Goal: Task Accomplishment & Management: Use online tool/utility

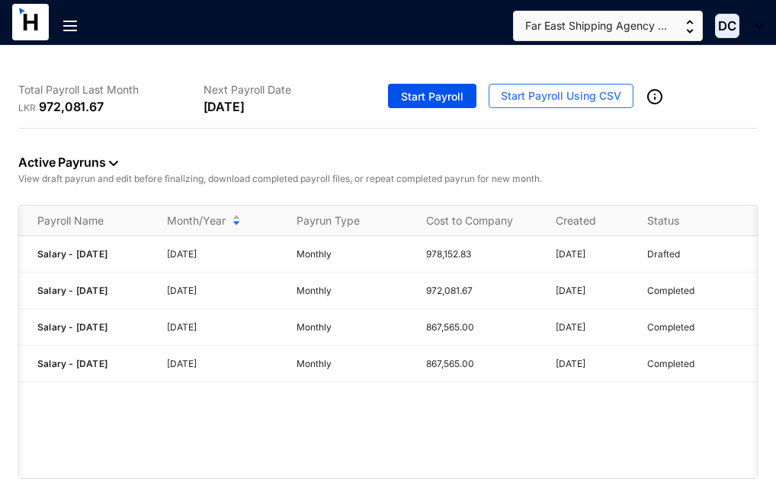
scroll to position [0, 90]
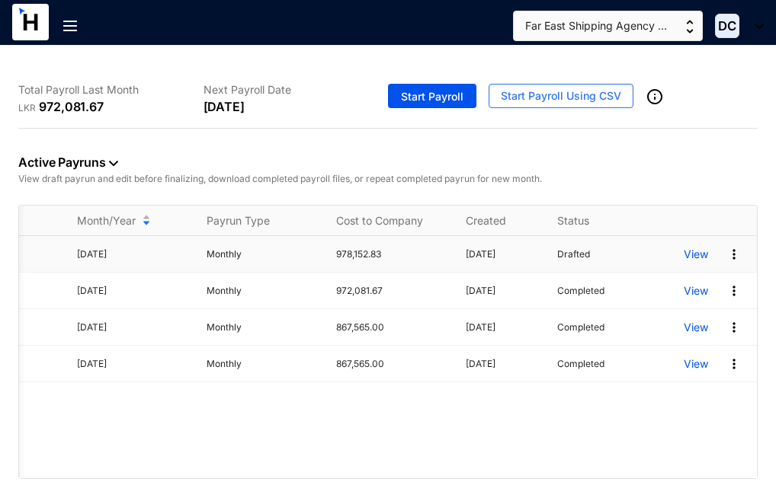
click at [733, 251] on img at bounding box center [733, 254] width 15 height 15
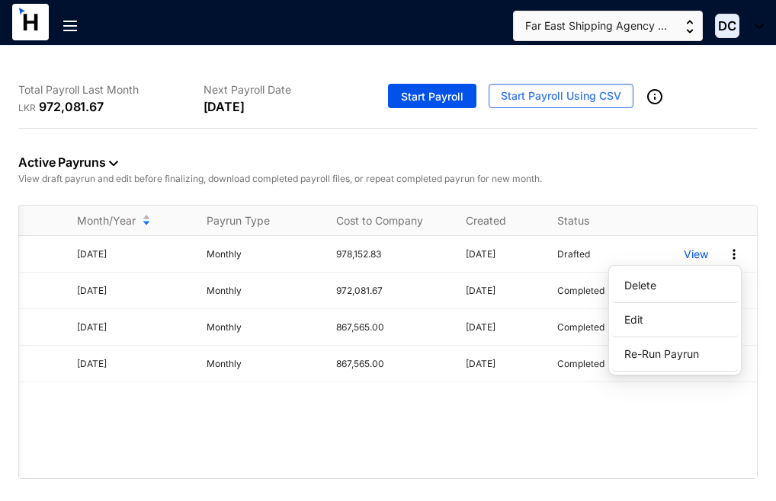
click at [687, 165] on div "Active Payruns View draft payrun and edit before finalizing, download completed…" at bounding box center [387, 167] width 739 height 76
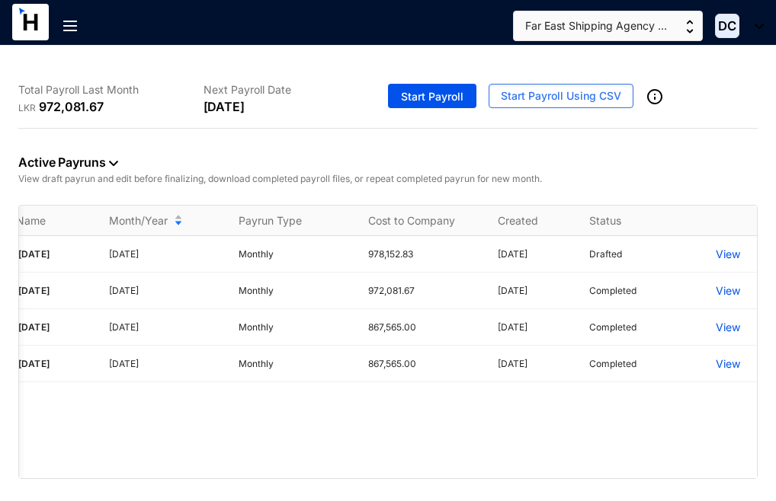
scroll to position [0, 0]
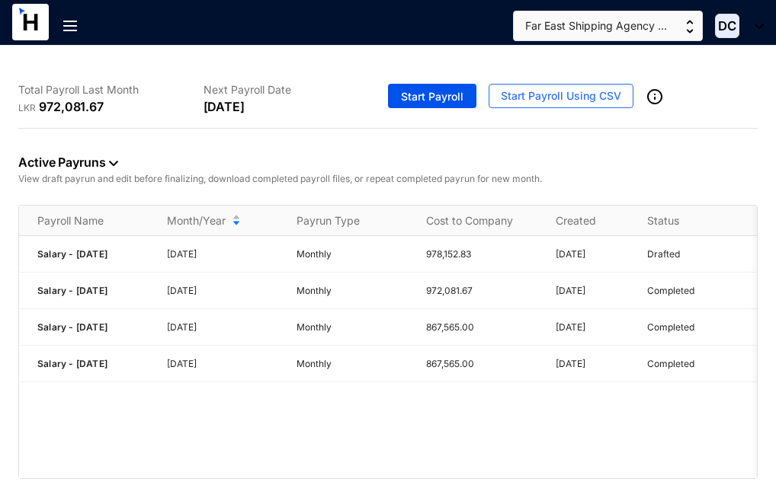
click at [62, 19] on div at bounding box center [37, 32] width 51 height 57
click at [67, 24] on img at bounding box center [70, 26] width 14 height 11
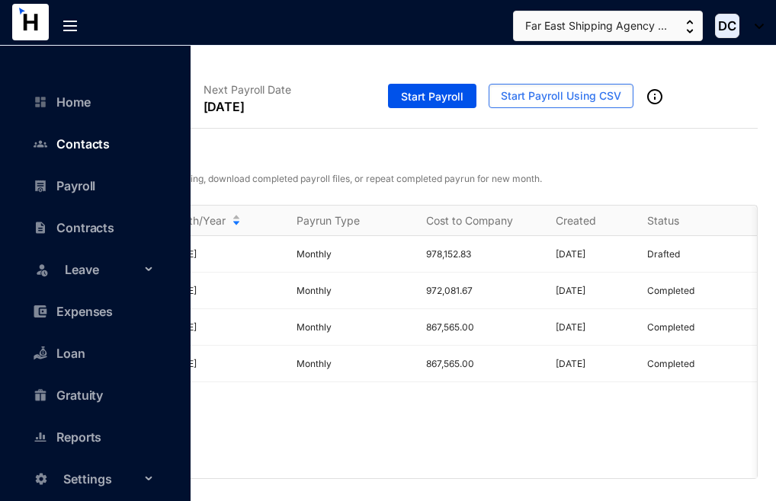
click at [75, 139] on link "Contacts" at bounding box center [75, 143] width 69 height 15
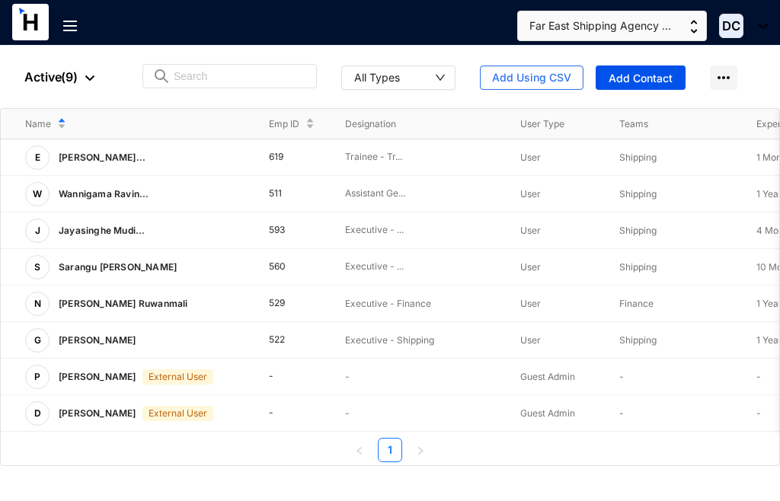
click at [69, 32] on div at bounding box center [76, 31] width 26 height 60
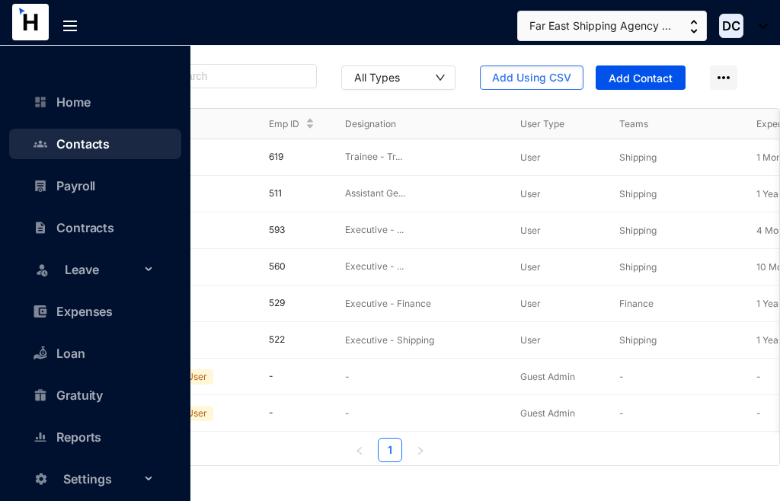
click at [85, 142] on link "Contacts" at bounding box center [75, 143] width 69 height 15
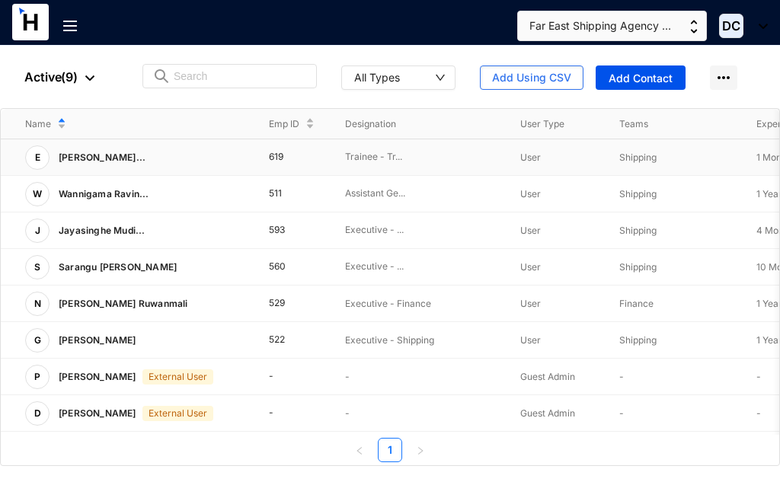
click at [277, 160] on td "619" at bounding box center [283, 157] width 76 height 37
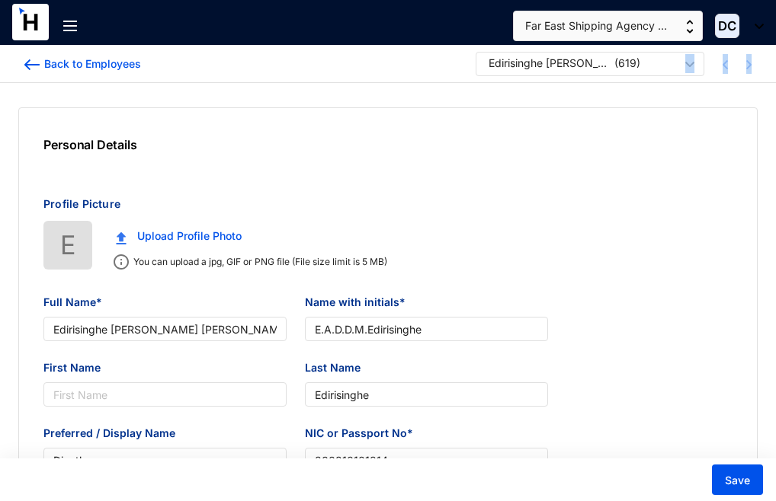
type input "Edirisinghe [PERSON_NAME] [PERSON_NAME]"
type input "E.A.D.D.M.Edirisinghe"
type input "Edirisinghe"
type input "Dineth"
type input "200210101814"
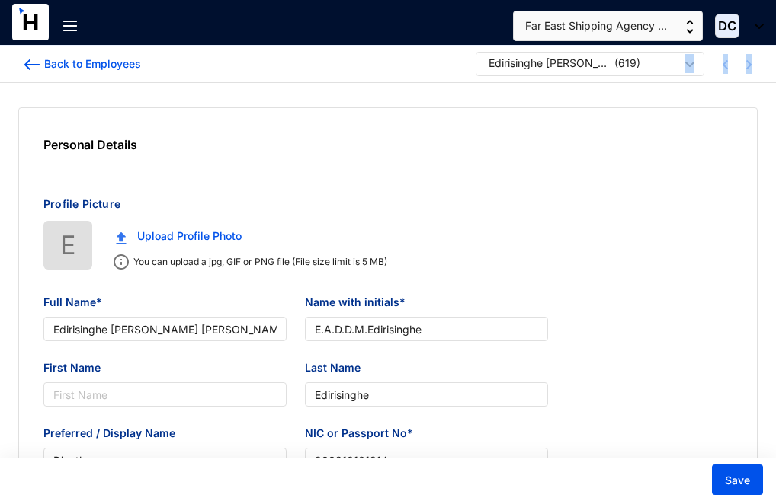
type input "773733441"
type input "[STREET_ADDRESS]"
type input "[DATE]"
click at [30, 68] on img at bounding box center [31, 64] width 15 height 11
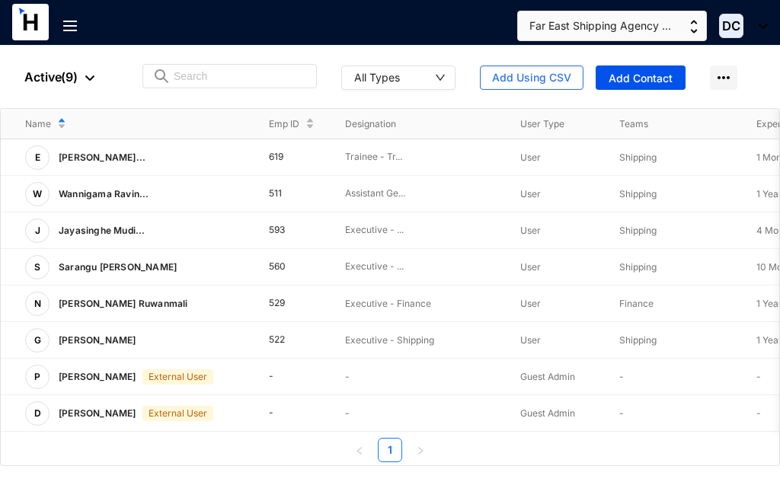
click at [69, 26] on img at bounding box center [70, 26] width 14 height 11
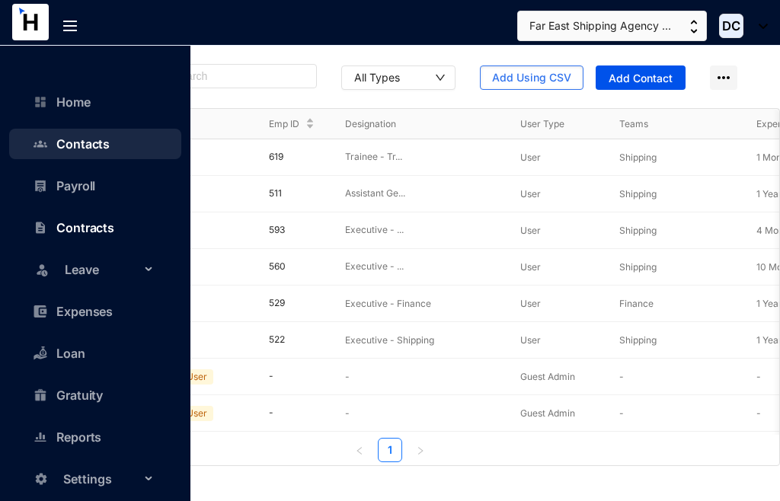
click at [88, 225] on link "Contracts" at bounding box center [77, 227] width 73 height 15
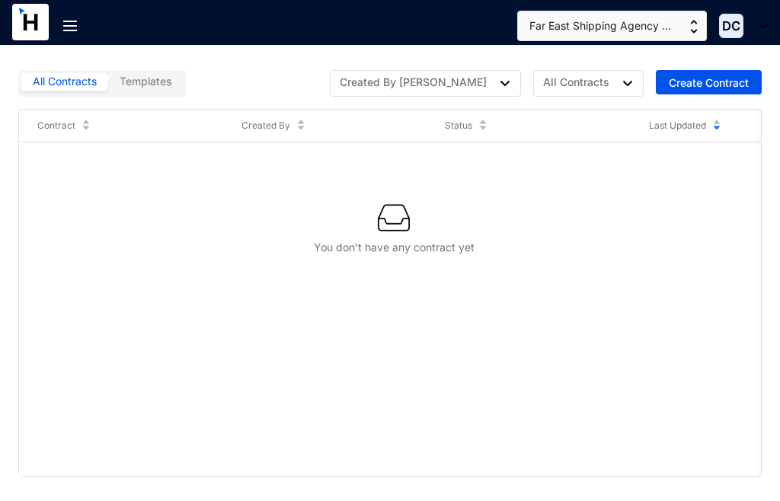
click at [66, 16] on div at bounding box center [76, 31] width 26 height 60
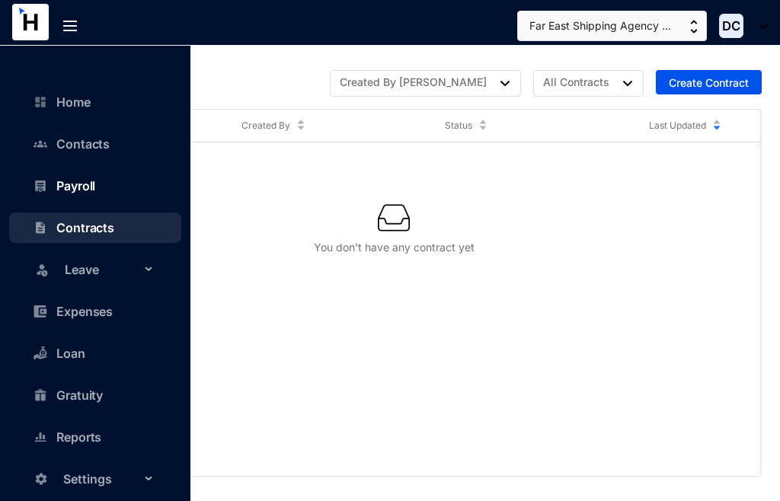
click at [78, 184] on link "Payroll" at bounding box center [68, 185] width 54 height 15
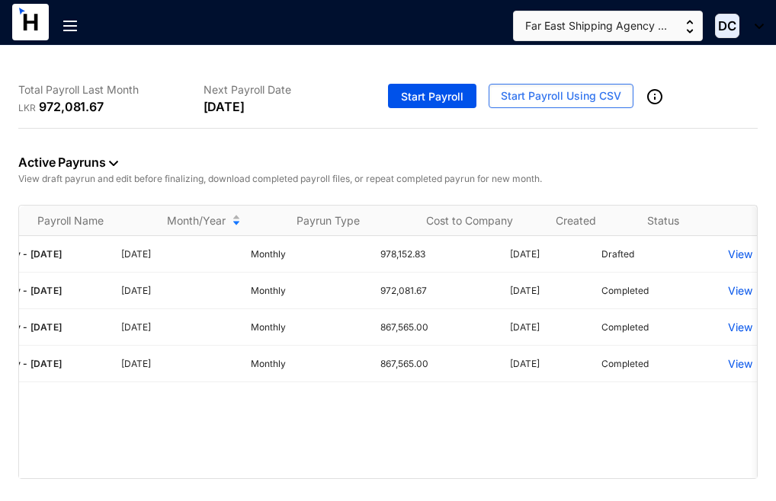
scroll to position [0, 90]
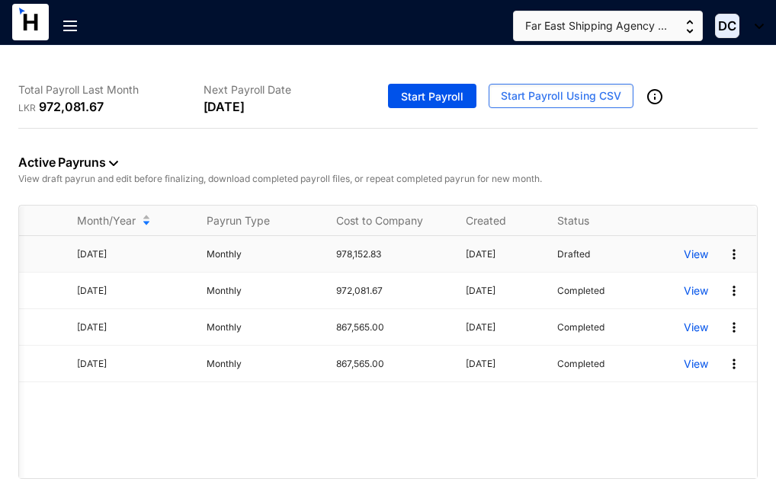
click at [734, 254] on img at bounding box center [733, 254] width 15 height 15
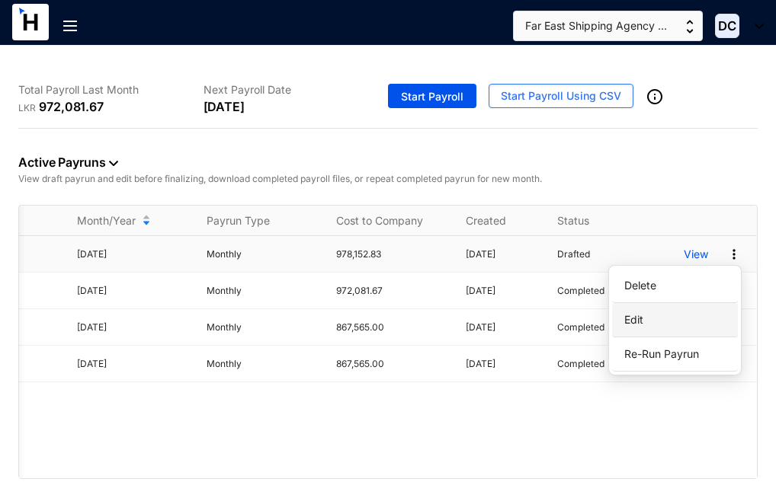
click at [633, 318] on p "Edit" at bounding box center [674, 320] width 107 height 26
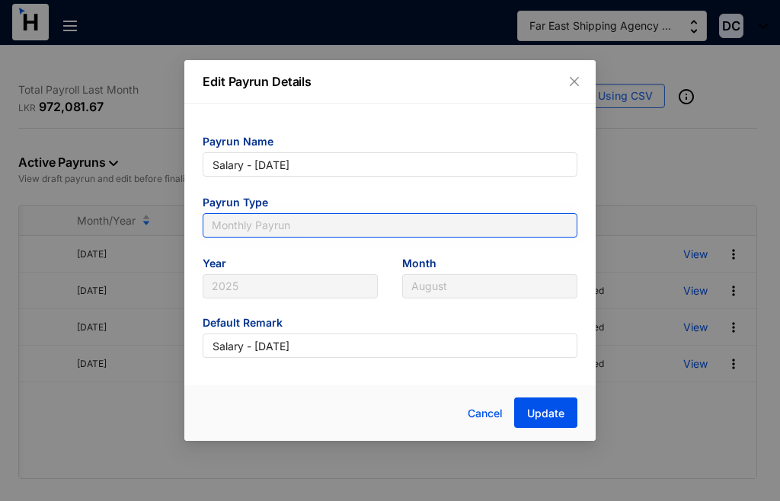
click at [277, 216] on span "Monthly Payrun" at bounding box center [390, 225] width 357 height 23
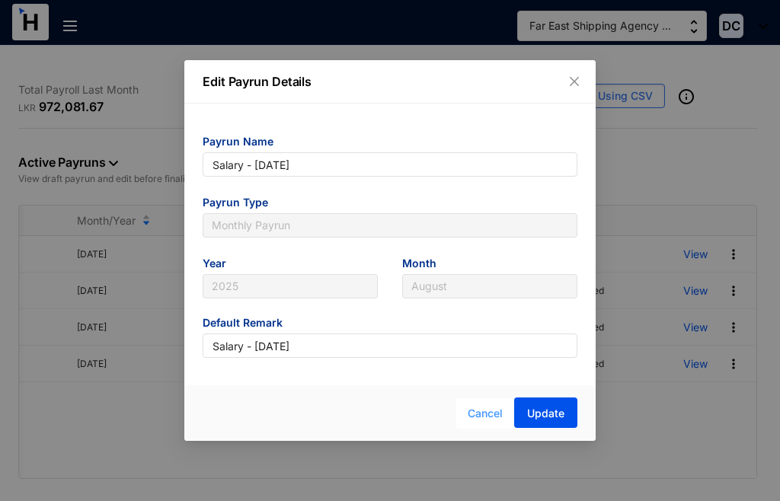
click at [488, 411] on span "Cancel" at bounding box center [485, 413] width 35 height 17
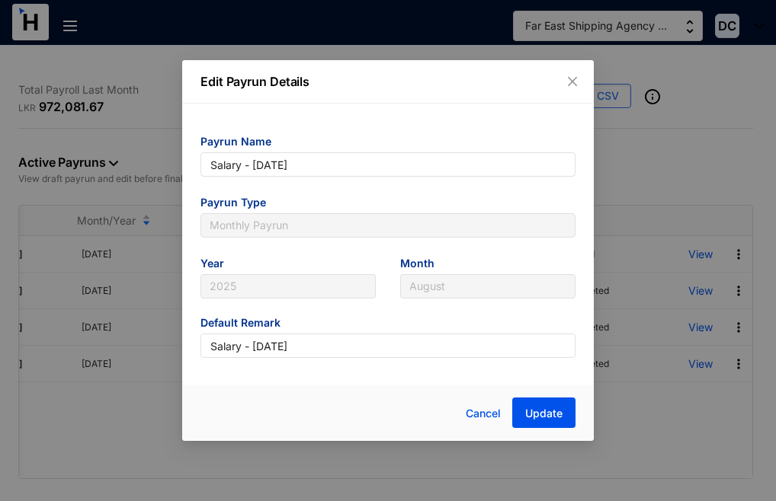
scroll to position [0, 85]
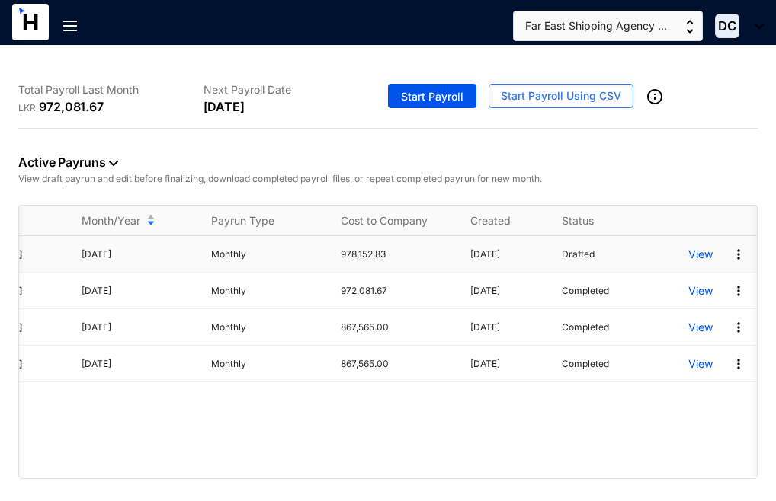
click at [744, 254] on img at bounding box center [738, 254] width 15 height 15
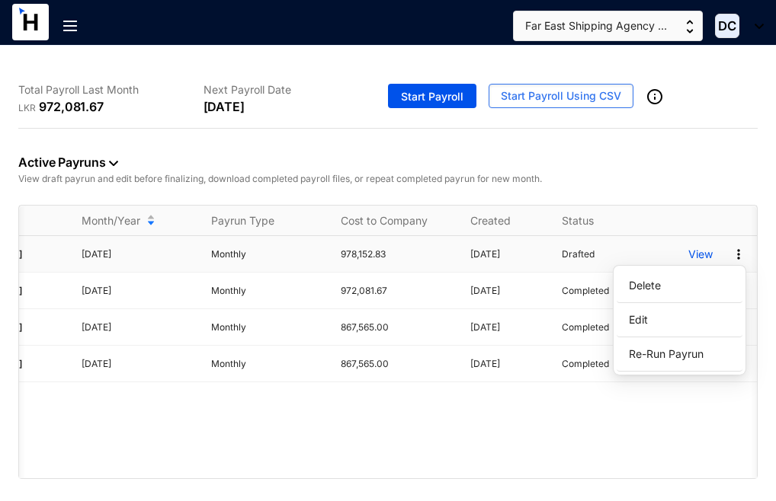
click at [739, 255] on img at bounding box center [738, 254] width 15 height 15
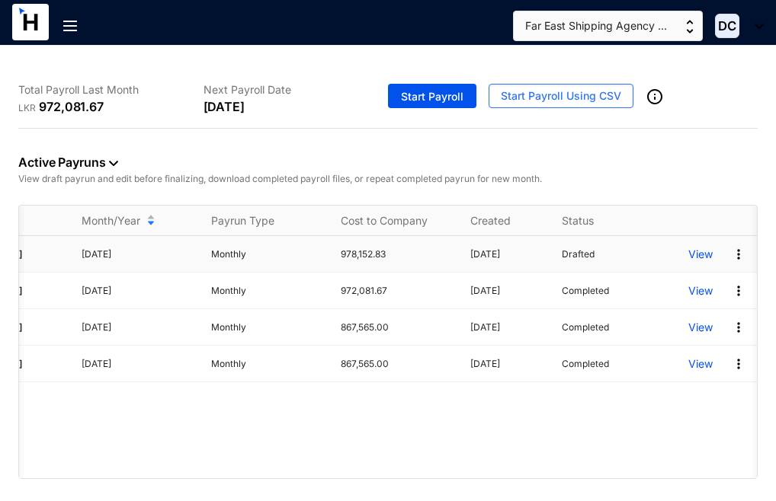
click at [740, 255] on img at bounding box center [738, 254] width 15 height 15
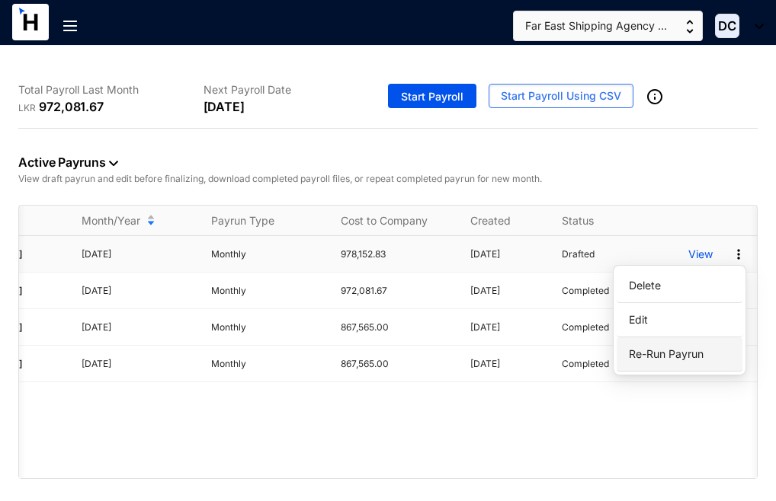
click at [664, 350] on span "Re-Run Payrun" at bounding box center [665, 353] width 75 height 13
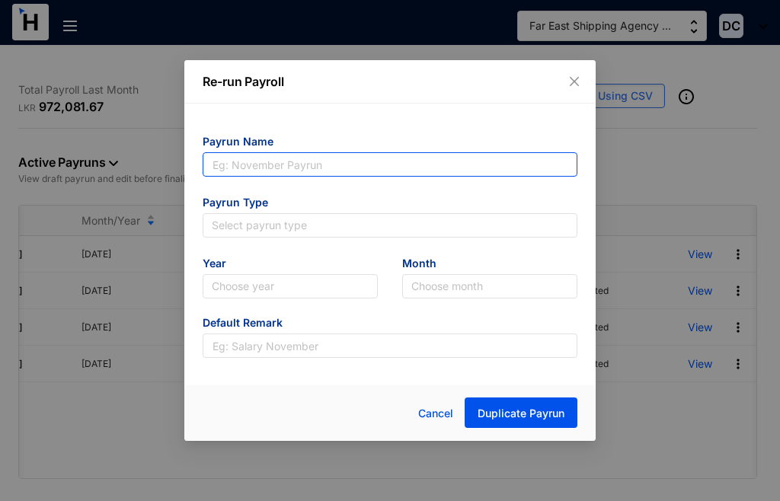
click at [308, 166] on input "text" at bounding box center [390, 164] width 375 height 24
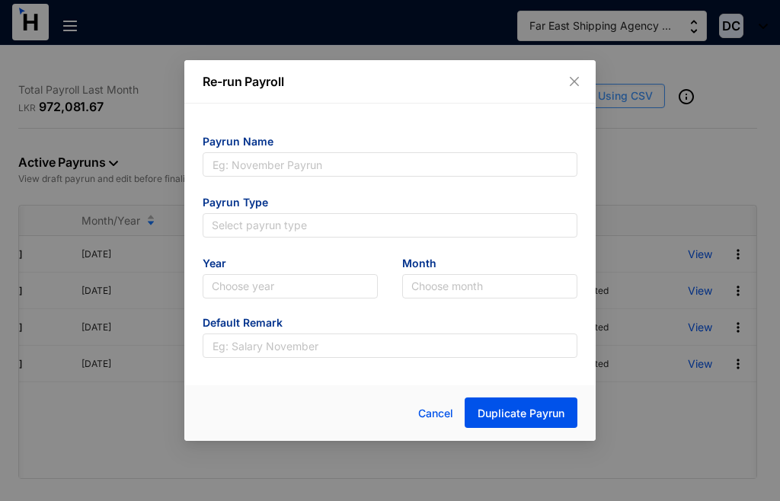
drag, startPoint x: 568, startPoint y: 78, endPoint x: 579, endPoint y: 88, distance: 14.0
click at [570, 79] on icon "close" at bounding box center [574, 81] width 12 height 12
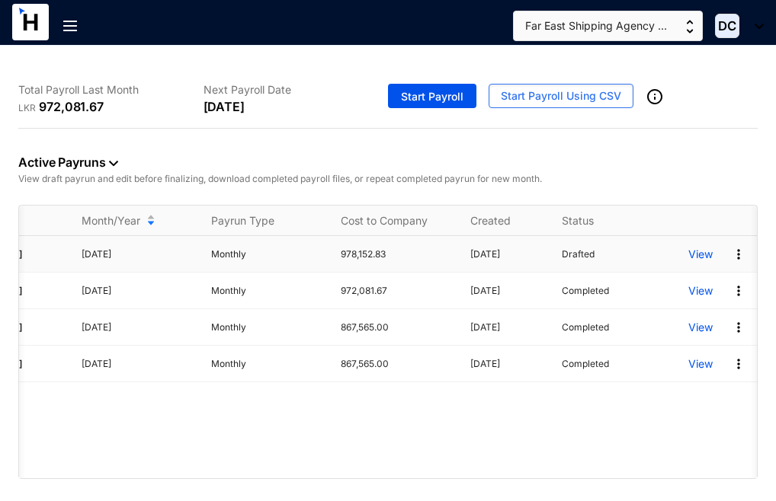
click at [737, 255] on img at bounding box center [738, 254] width 15 height 15
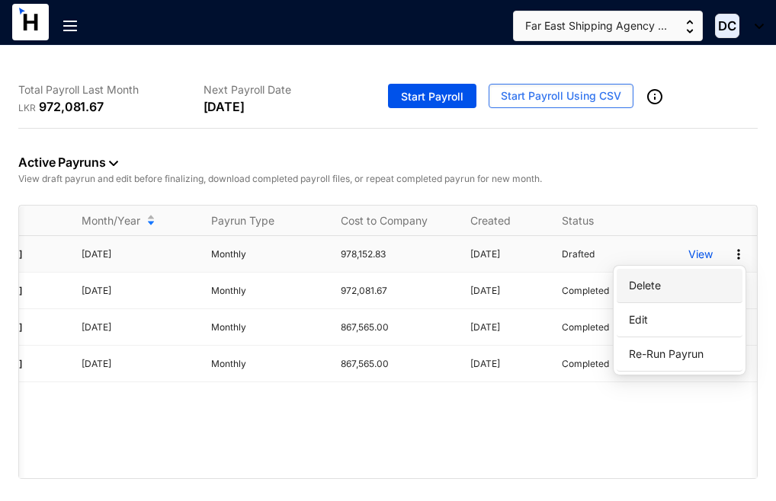
click at [642, 279] on p "Delete" at bounding box center [678, 286] width 107 height 26
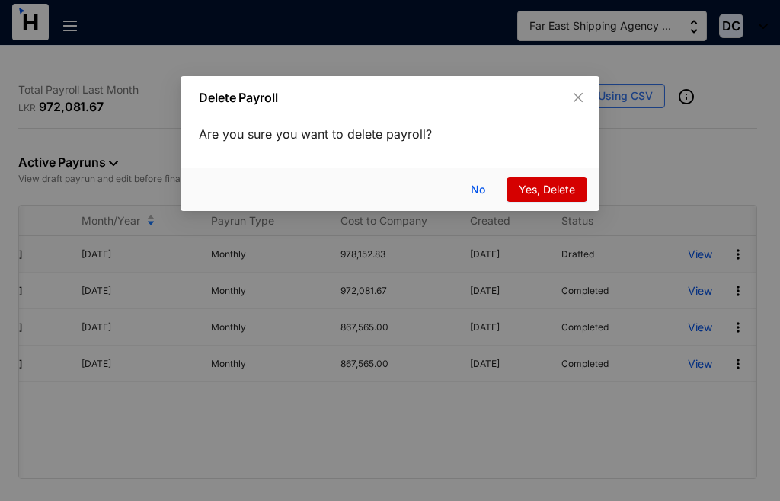
drag, startPoint x: 541, startPoint y: 193, endPoint x: 551, endPoint y: 193, distance: 9.9
click at [542, 192] on span "Yes, Delete" at bounding box center [547, 189] width 56 height 17
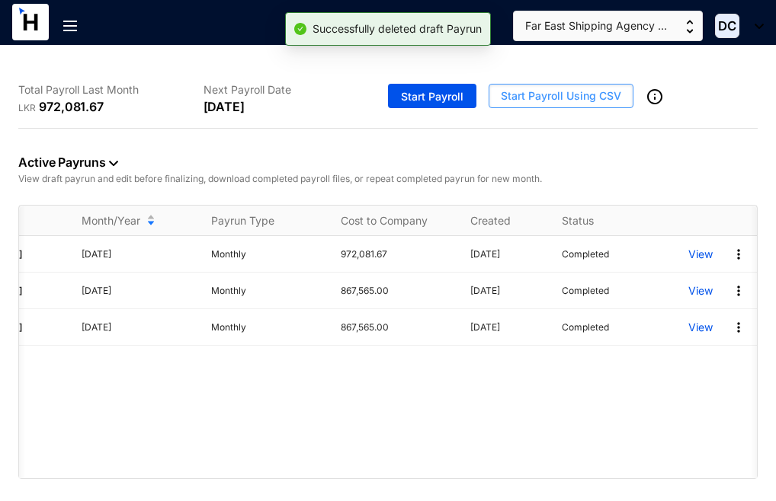
click at [564, 101] on span "Start Payroll Using CSV" at bounding box center [561, 95] width 120 height 15
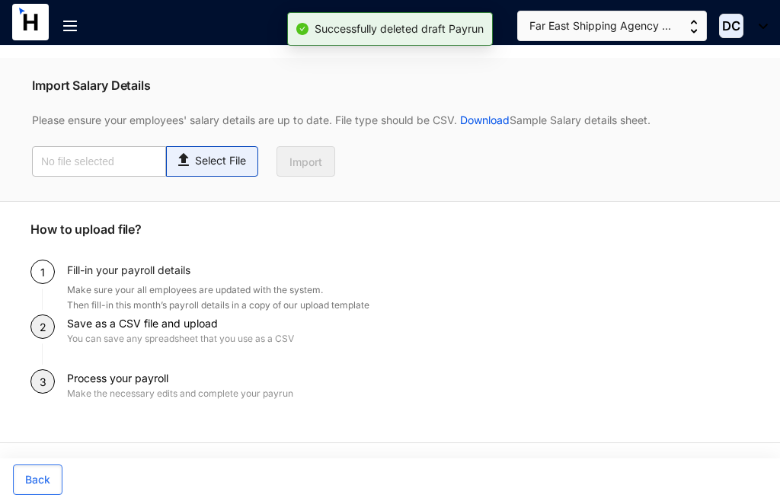
click at [225, 157] on p "Select File" at bounding box center [220, 161] width 51 height 16
click at [0, 0] on input "Select File" at bounding box center [0, 0] width 0 height 0
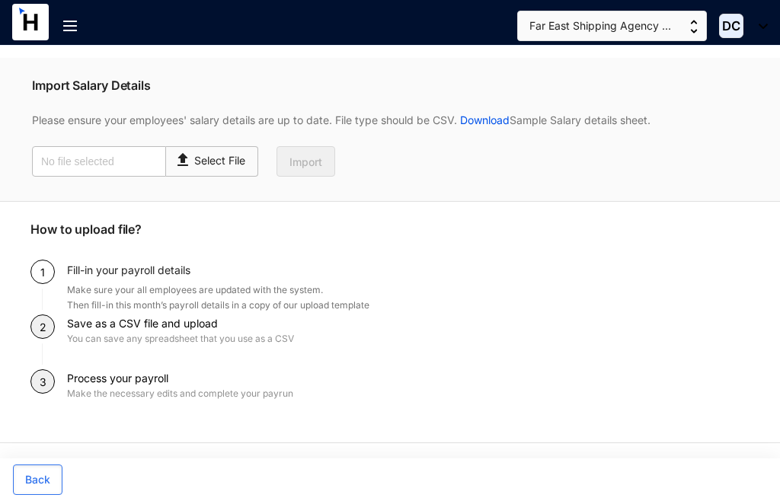
type input "Payroll-Aug.csv"
click at [309, 162] on span "Import" at bounding box center [305, 162] width 33 height 15
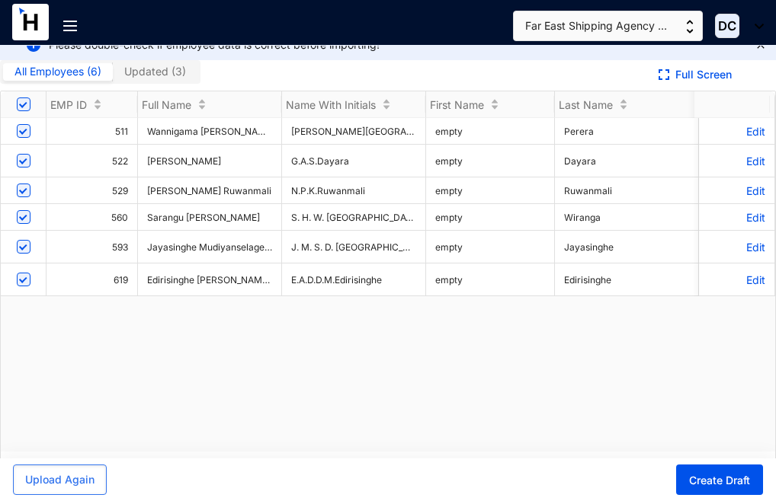
scroll to position [19, 0]
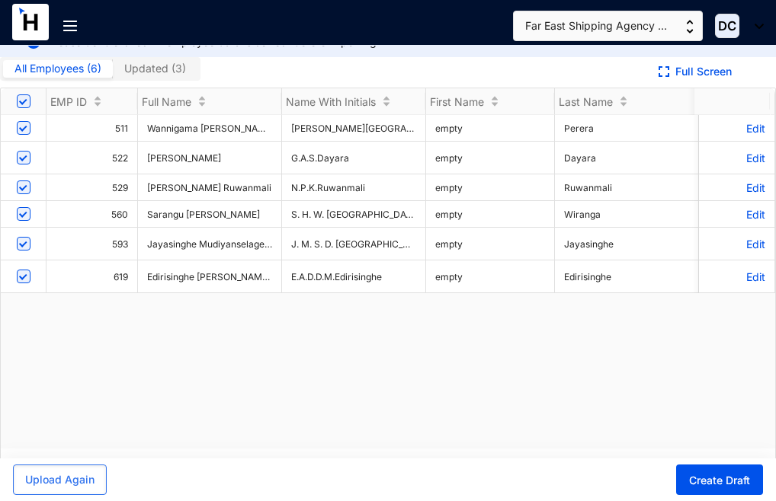
drag, startPoint x: 93, startPoint y: 442, endPoint x: 235, endPoint y: 449, distance: 141.9
click at [235, 449] on div "511 Wannigama [PERSON_NAME] [PERSON_NAME] W. R. P. [PERSON_NAME] empty [PERSON_…" at bounding box center [388, 282] width 774 height 334
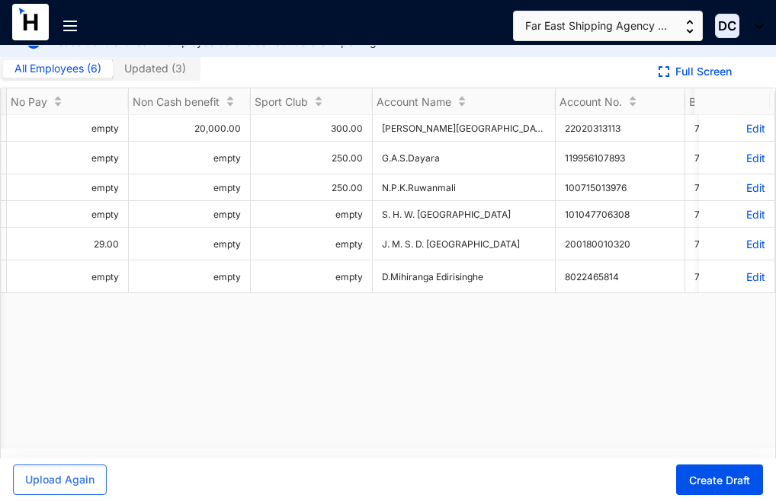
scroll to position [0, 910]
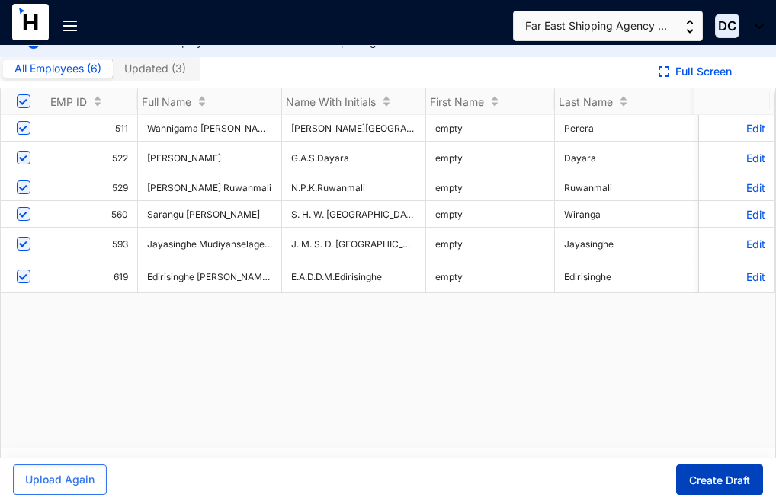
click at [728, 481] on span "Create Draft" at bounding box center [719, 480] width 61 height 15
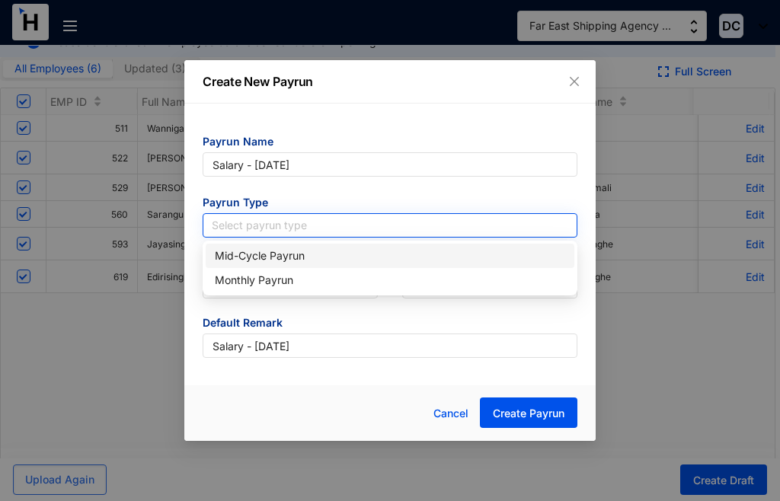
click at [234, 229] on input "search" at bounding box center [390, 225] width 357 height 23
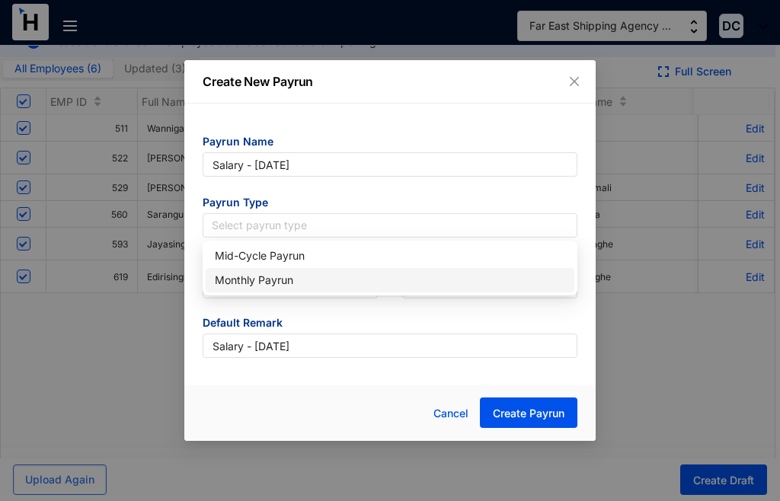
click at [267, 282] on div "Monthly Payrun" at bounding box center [390, 280] width 350 height 17
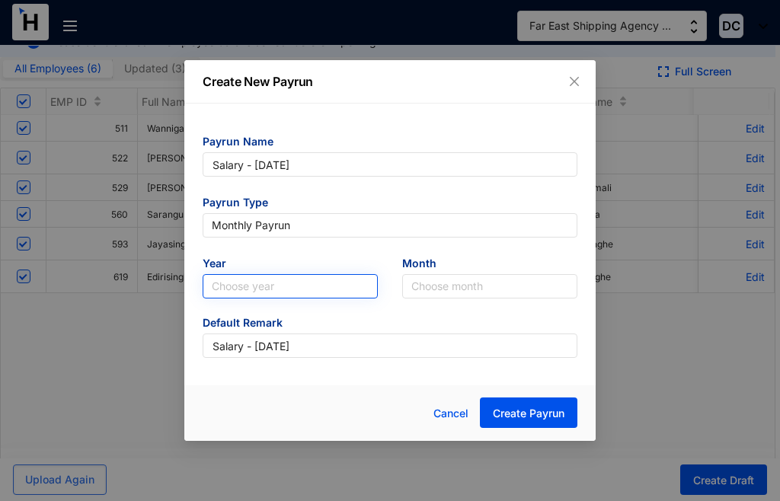
click at [320, 295] on input "search" at bounding box center [290, 286] width 157 height 23
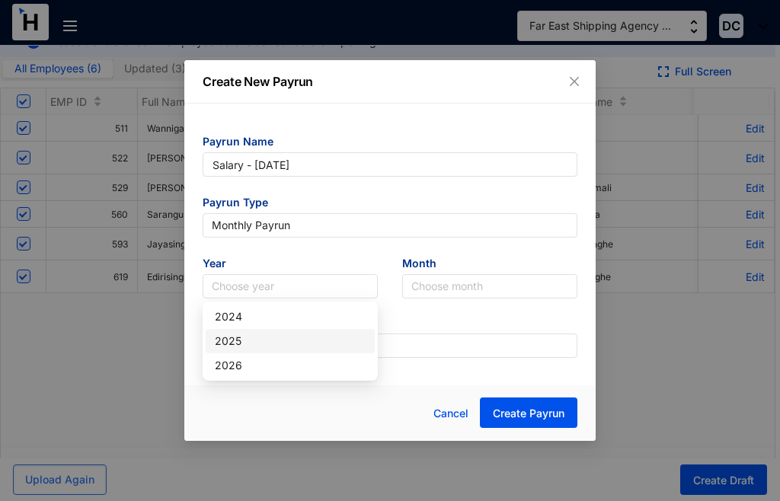
click at [245, 337] on div "2025" at bounding box center [290, 341] width 151 height 17
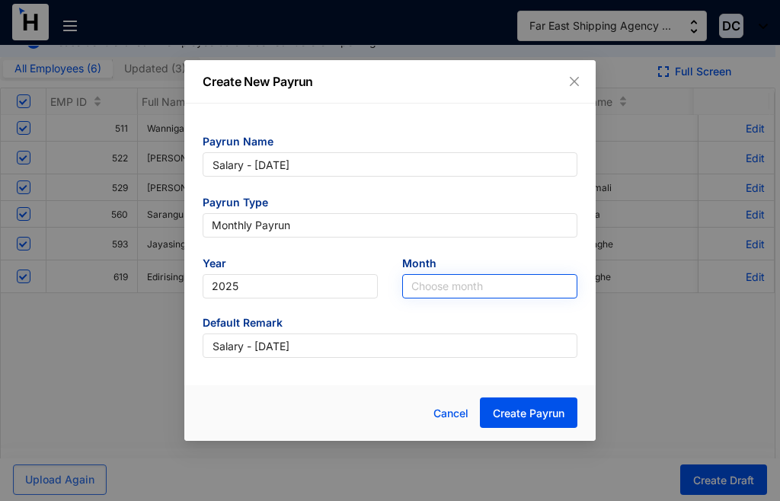
click at [435, 287] on input "search" at bounding box center [489, 286] width 157 height 23
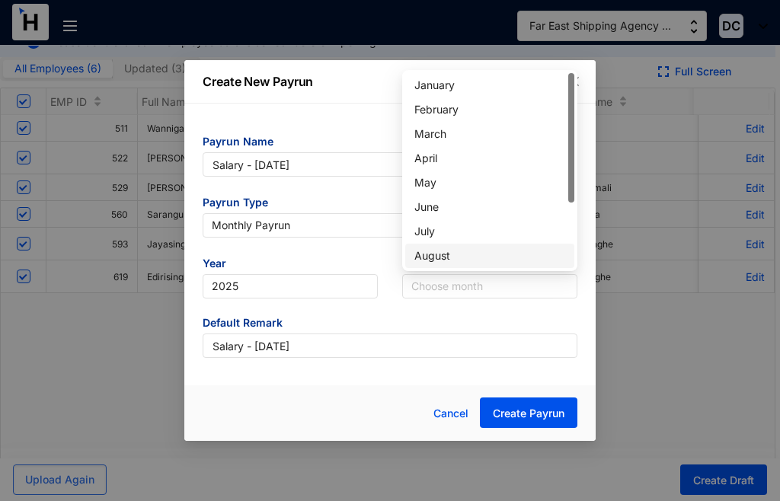
click at [443, 255] on div "August" at bounding box center [489, 256] width 151 height 17
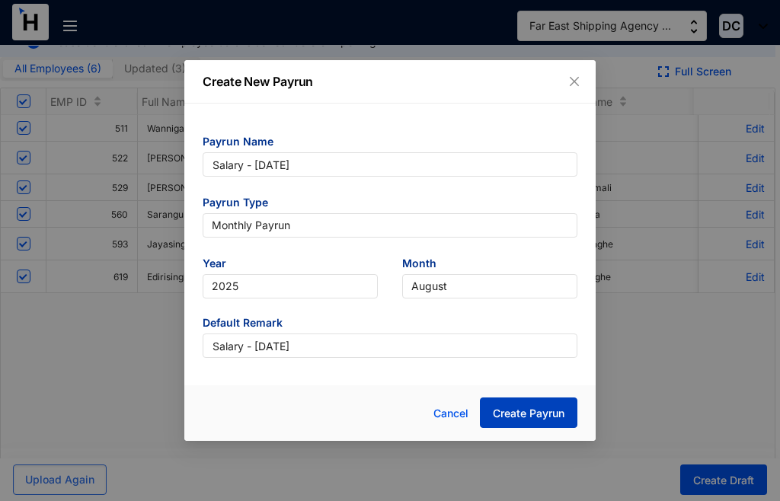
click at [521, 416] on span "Create Payrun" at bounding box center [529, 413] width 72 height 15
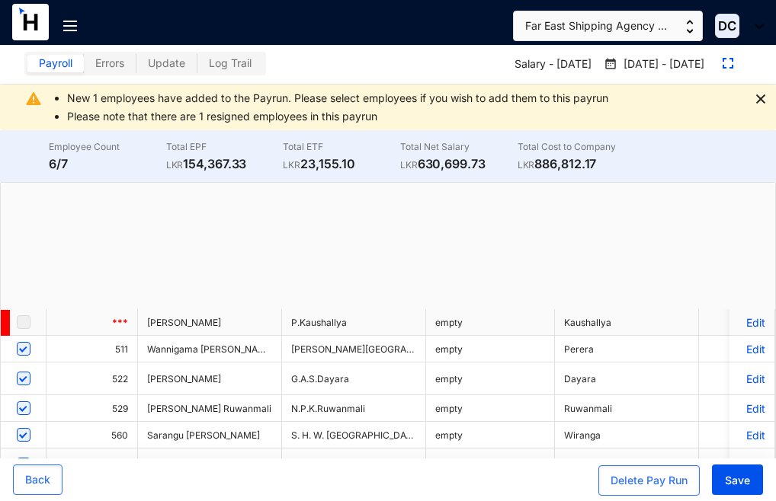
checkbox input "true"
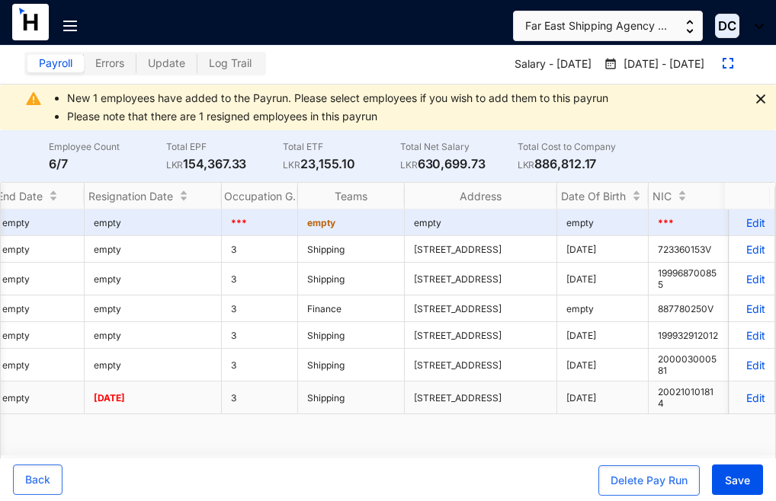
click at [743, 405] on p "Edit" at bounding box center [751, 398] width 27 height 13
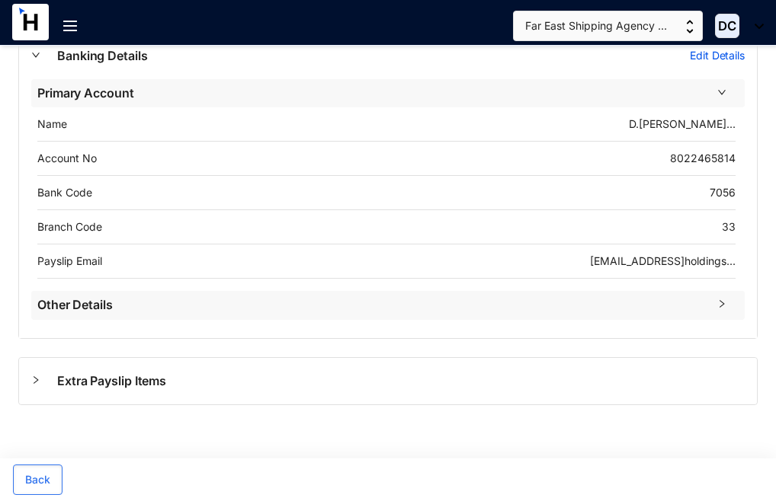
click at [227, 302] on span "Other Details" at bounding box center [372, 305] width 670 height 19
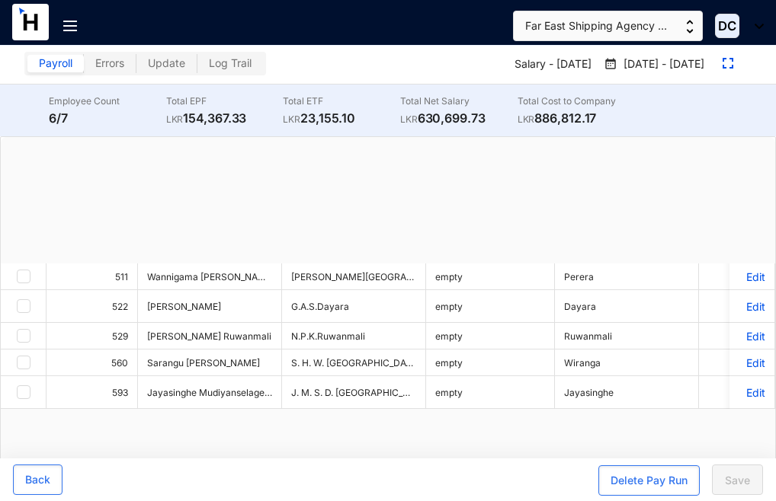
checkbox input "true"
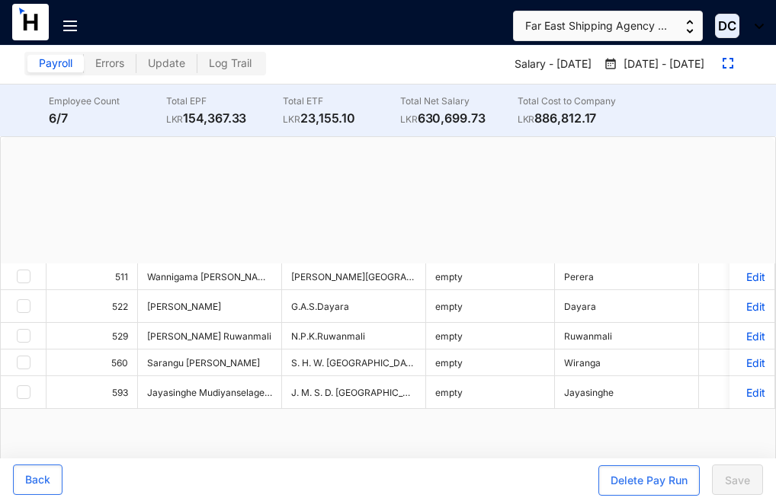
checkbox input "true"
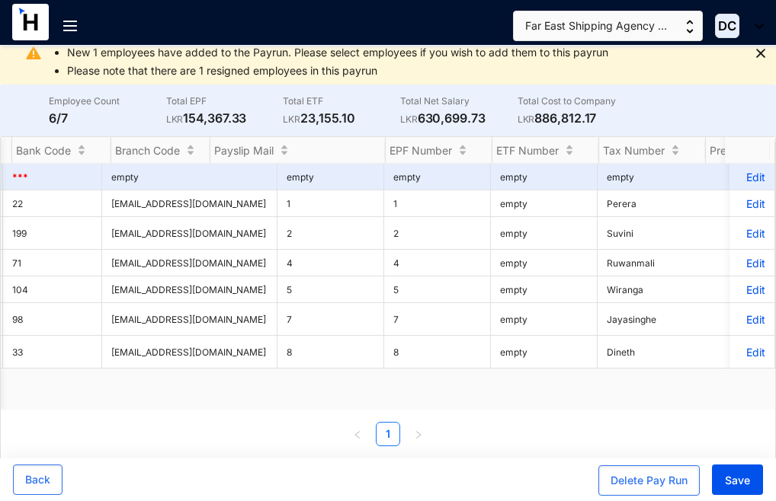
scroll to position [0, 2669]
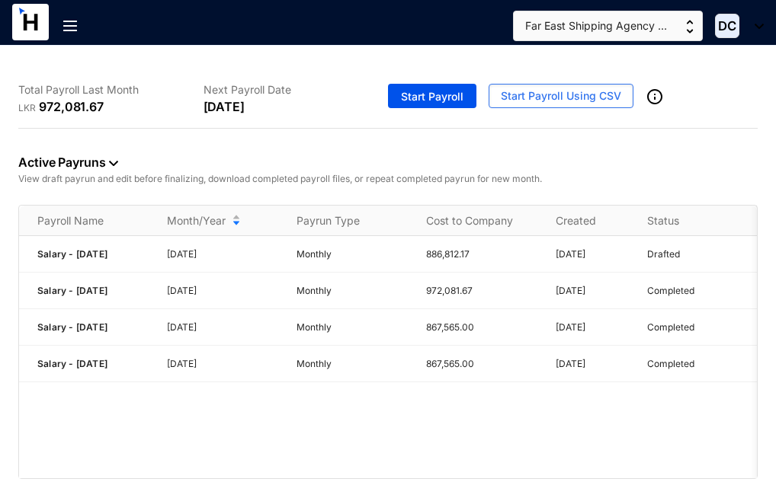
click at [699, 478] on div "Payroll Name Month/Year Payrun Type Cost to Company Created Status Salary - [DA…" at bounding box center [387, 342] width 739 height 274
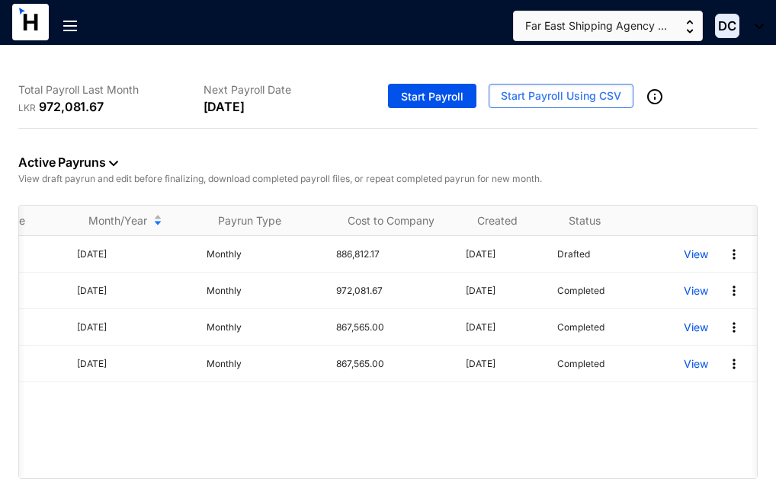
scroll to position [0, 90]
click at [735, 252] on img at bounding box center [733, 254] width 15 height 15
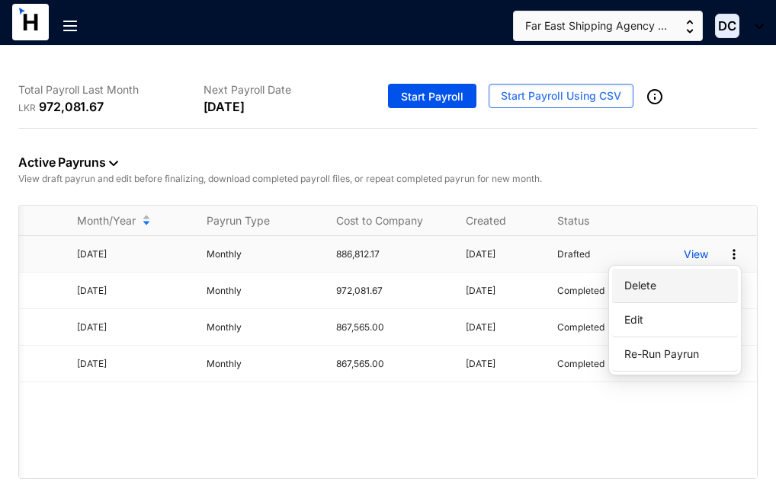
click at [705, 286] on p "Delete" at bounding box center [674, 286] width 107 height 26
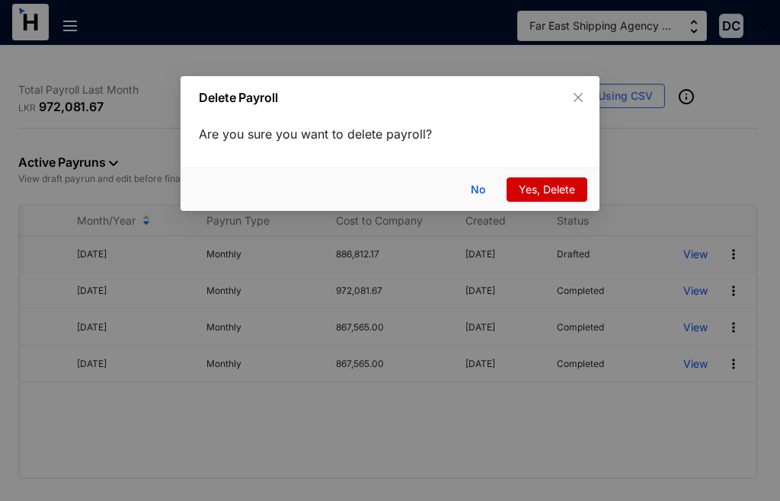
click at [547, 187] on span "Yes, Delete" at bounding box center [547, 189] width 56 height 17
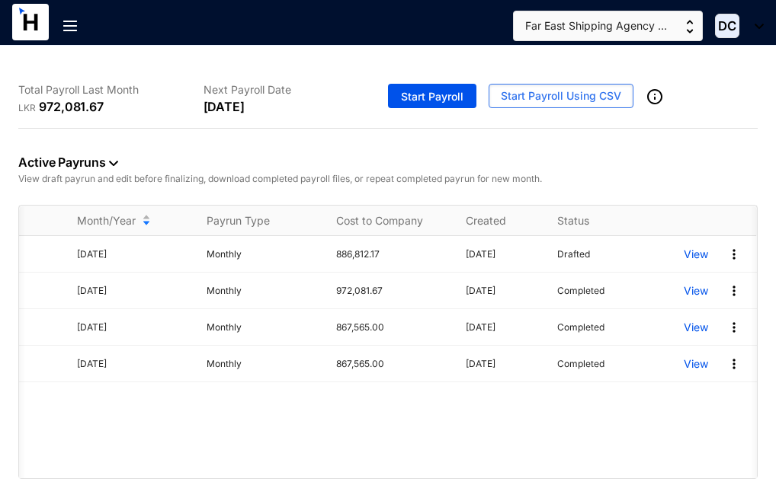
scroll to position [0, 85]
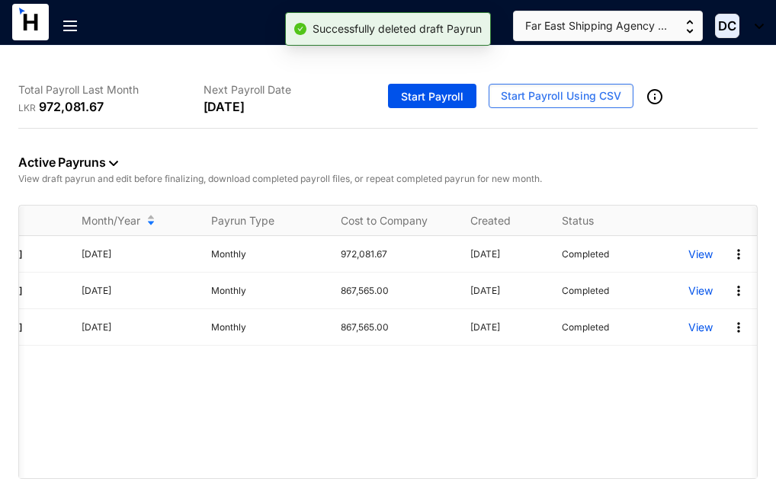
click at [647, 174] on p "View draft payrun and edit before finalizing, download completed payroll files,…" at bounding box center [387, 178] width 739 height 15
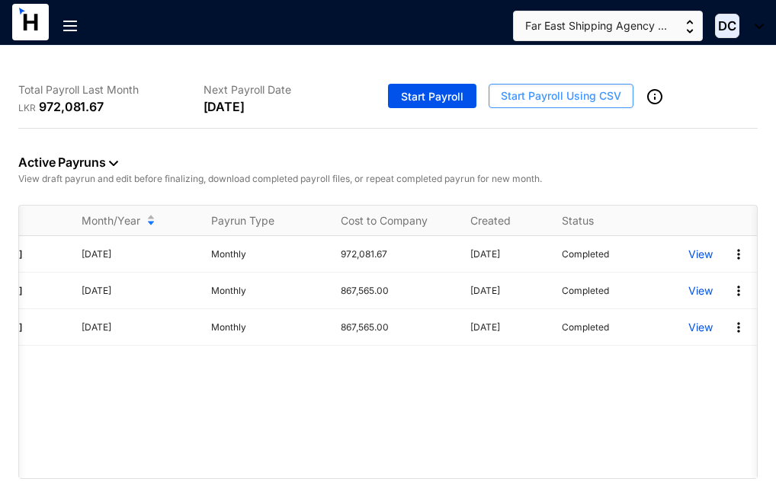
click at [575, 97] on span "Start Payroll Using CSV" at bounding box center [561, 95] width 120 height 15
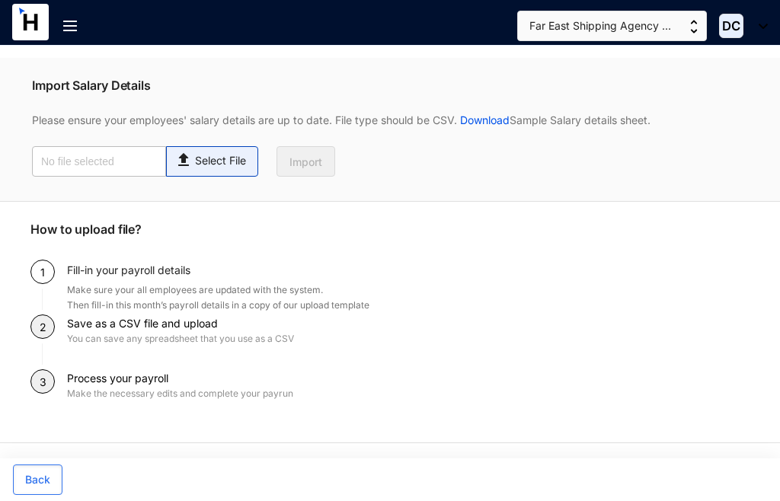
click at [197, 157] on p "Select File" at bounding box center [220, 161] width 51 height 16
click at [0, 0] on input "Select File" at bounding box center [0, 0] width 0 height 0
type input "Payroll-Aug.csv"
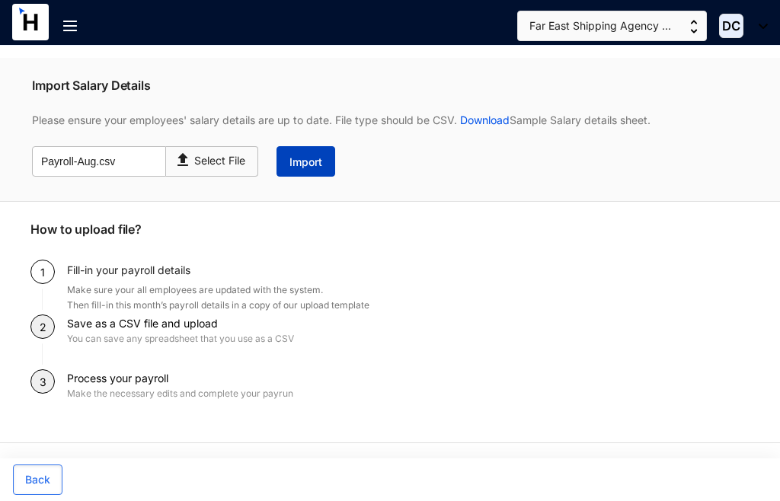
click at [312, 160] on span "Import" at bounding box center [305, 162] width 33 height 15
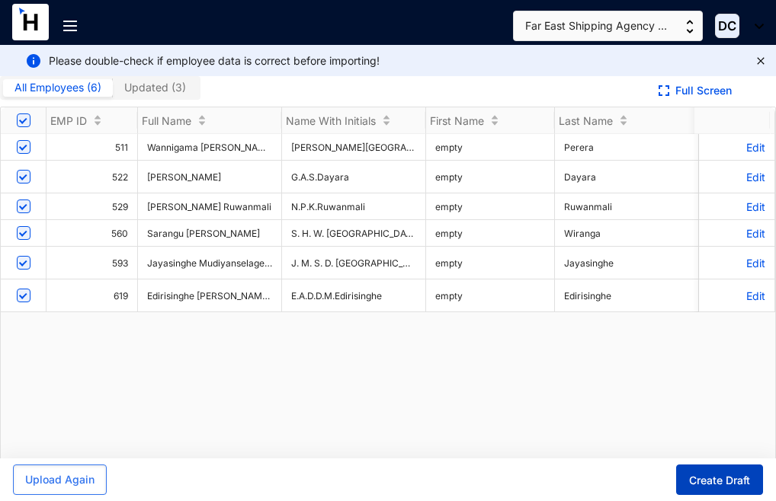
click at [708, 478] on span "Create Draft" at bounding box center [719, 480] width 61 height 15
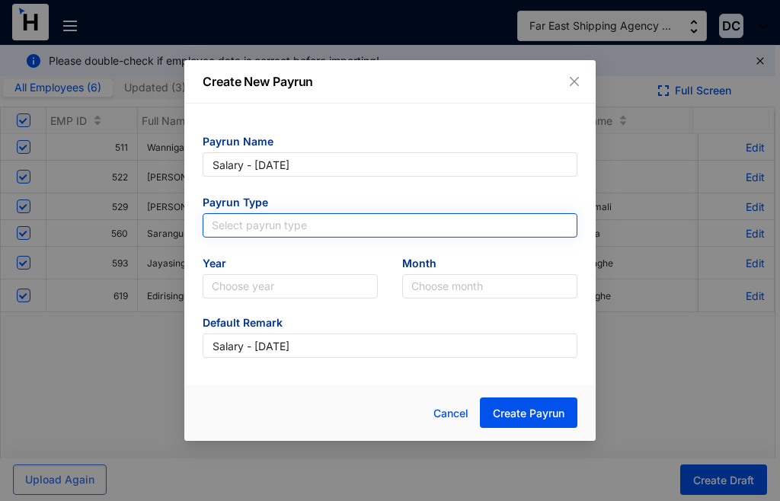
click at [296, 219] on input "search" at bounding box center [390, 225] width 357 height 23
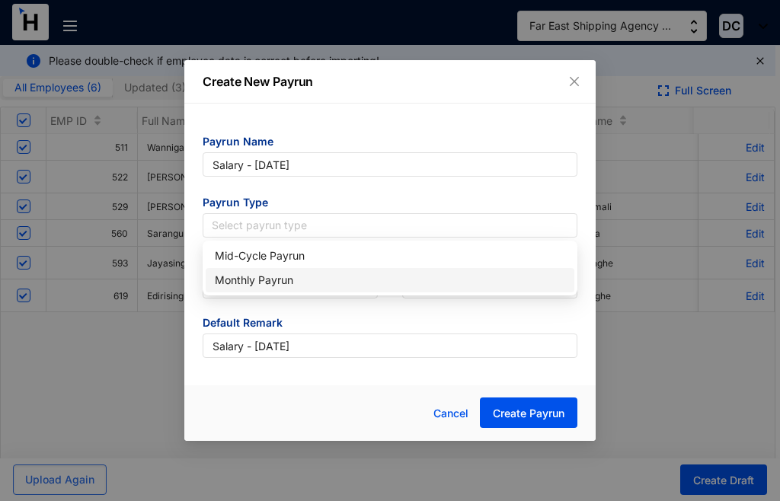
click at [271, 277] on div "Monthly Payrun" at bounding box center [390, 280] width 350 height 17
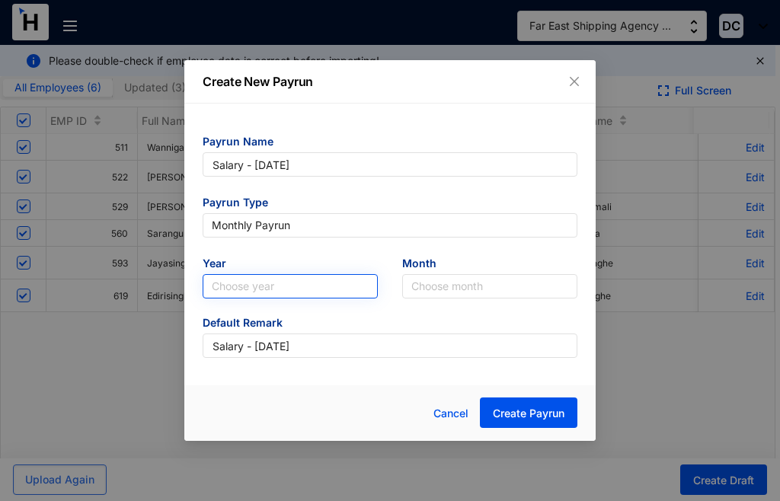
click at [299, 288] on input "search" at bounding box center [290, 286] width 157 height 23
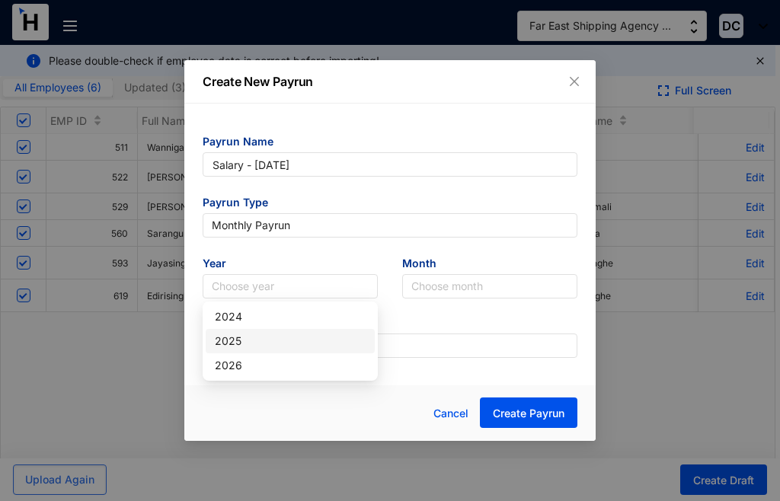
click at [266, 341] on div "2025" at bounding box center [290, 341] width 151 height 17
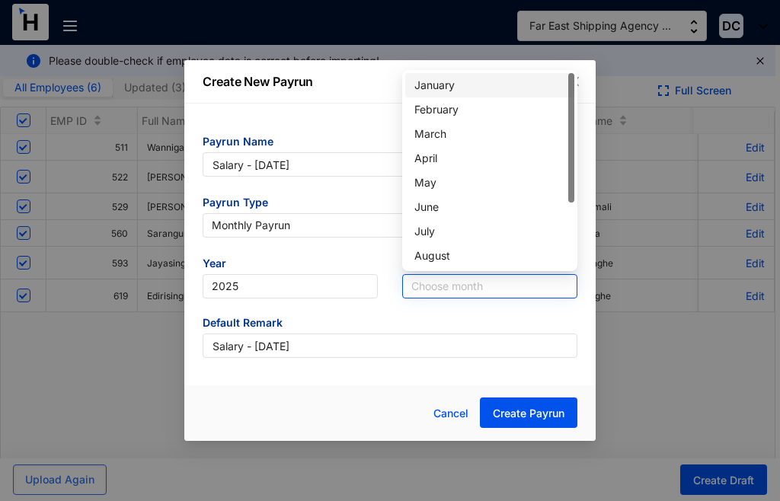
click at [442, 280] on input "search" at bounding box center [489, 286] width 157 height 23
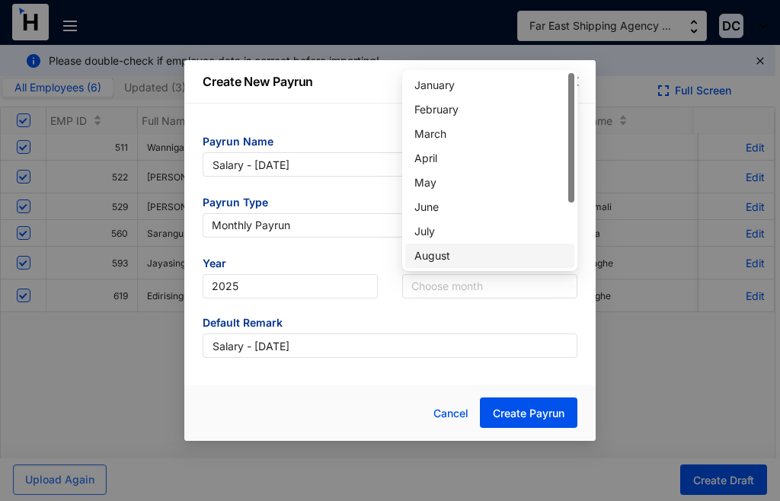
click at [440, 256] on div "August" at bounding box center [489, 256] width 151 height 17
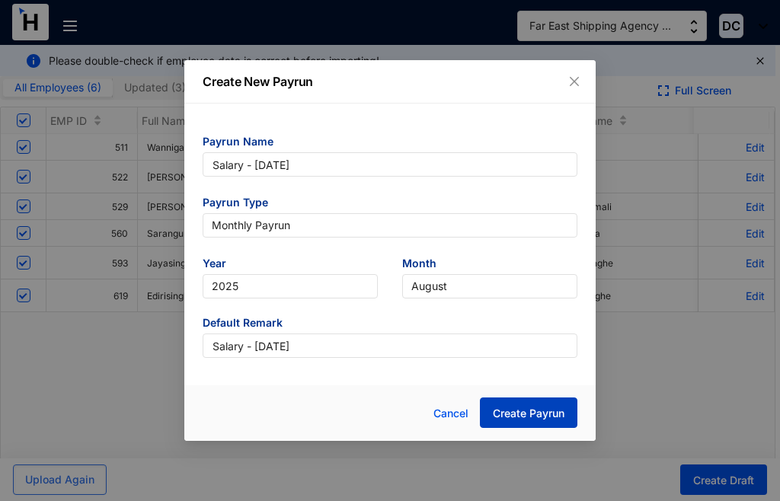
click at [512, 415] on span "Create Payrun" at bounding box center [529, 413] width 72 height 15
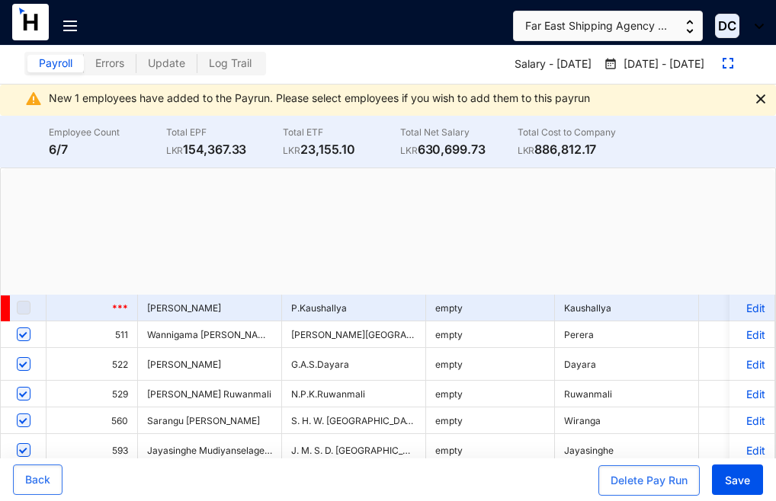
checkbox input "true"
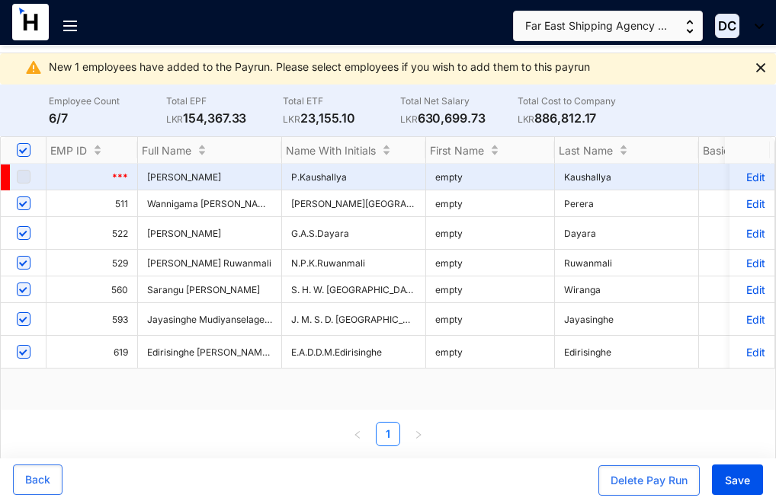
scroll to position [38, 0]
click at [744, 478] on span "Save" at bounding box center [736, 480] width 25 height 15
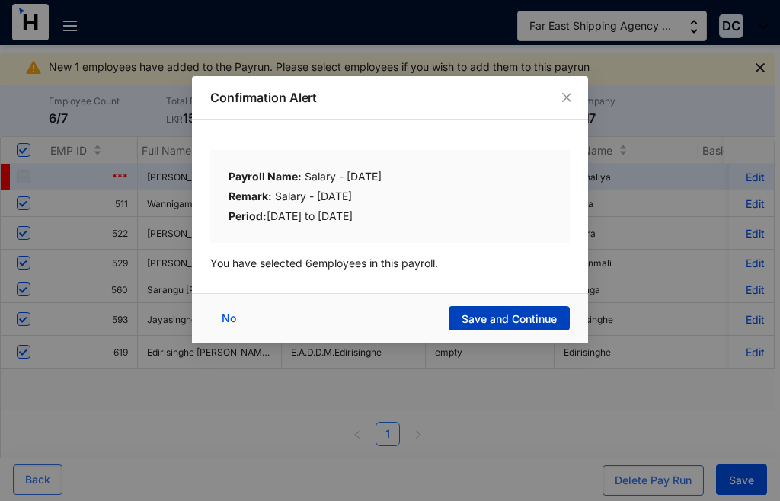
click at [487, 315] on span "Save and Continue" at bounding box center [509, 319] width 95 height 15
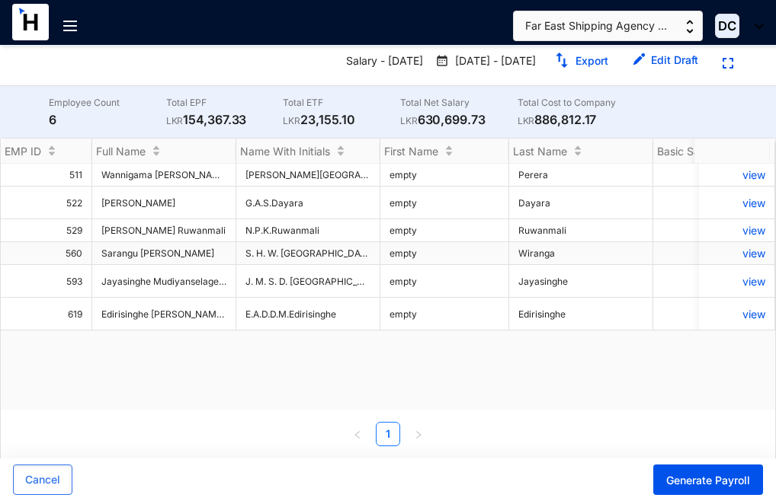
scroll to position [42, 0]
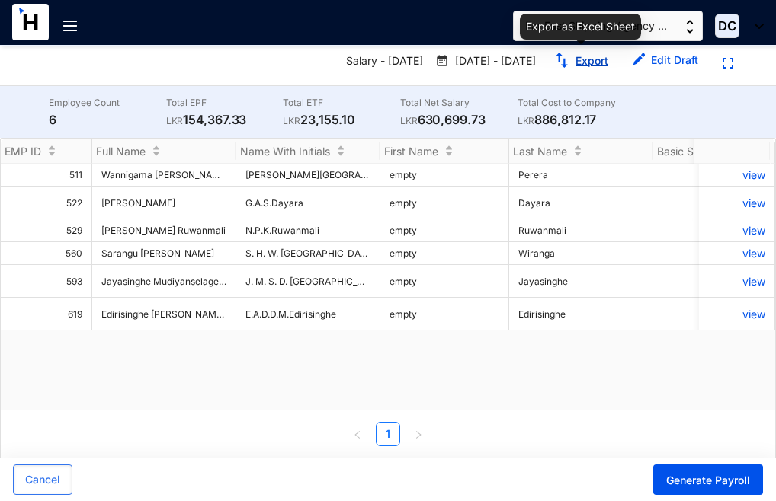
click at [568, 53] on img "button" at bounding box center [561, 60] width 15 height 15
